Goal: Register for event/course

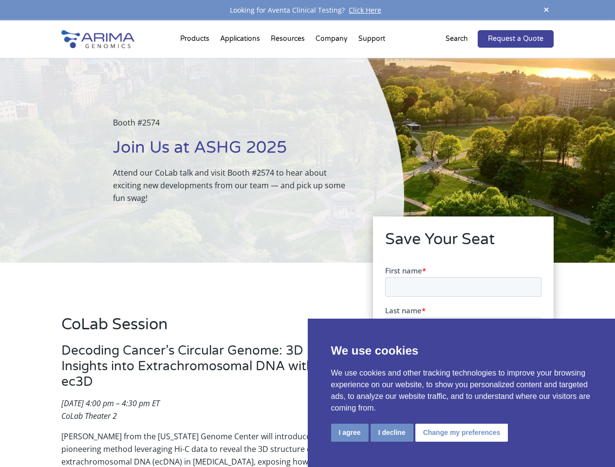
click at [307, 234] on div "Booth #2574 Join Us at ASHG 2025 Attend our CoLab talk and visit Booth #2574 to…" at bounding box center [202, 160] width 404 height 205
click at [350, 433] on button "I agree" at bounding box center [349, 433] width 37 height 18
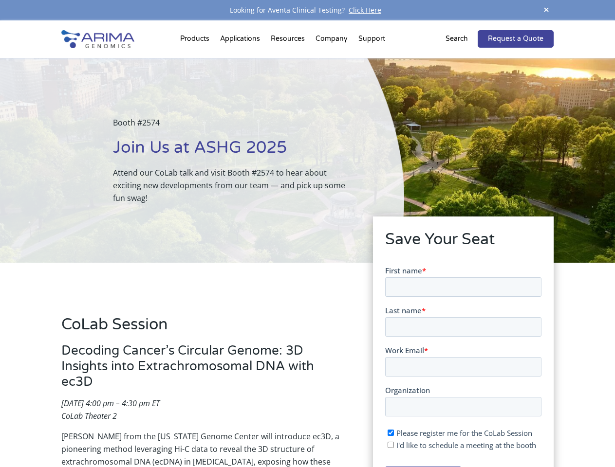
click at [391, 445] on input "I'd like to schedule a meeting at the booth" at bounding box center [390, 445] width 6 height 6
click at [460, 445] on span "I'd like to schedule a meeting at the booth" at bounding box center [466, 445] width 140 height 10
click at [393, 445] on input "I'd like to schedule a meeting at the booth" at bounding box center [390, 445] width 6 height 6
checkbox input "false"
click at [546, 10] on span at bounding box center [546, 10] width 15 height 13
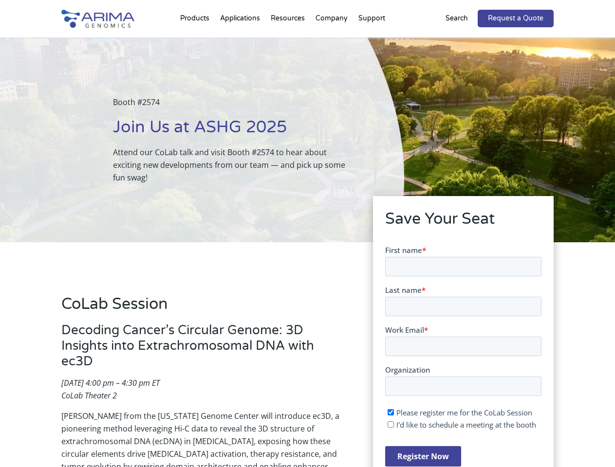
click at [196, 41] on div "Booth #2574 Join Us at ASHG 2025 Attend our CoLab talk and visit Booth #2574 to…" at bounding box center [202, 139] width 404 height 205
click at [289, 41] on div "Booth #2574 Join Us at ASHG 2025 Attend our CoLab talk and visit Booth #2574 to…" at bounding box center [202, 139] width 404 height 205
click at [332, 41] on div "Booth #2574 Join Us at ASHG 2025 Attend our CoLab talk and visit Booth #2574 to…" at bounding box center [202, 139] width 404 height 205
